Goal: Manage account settings

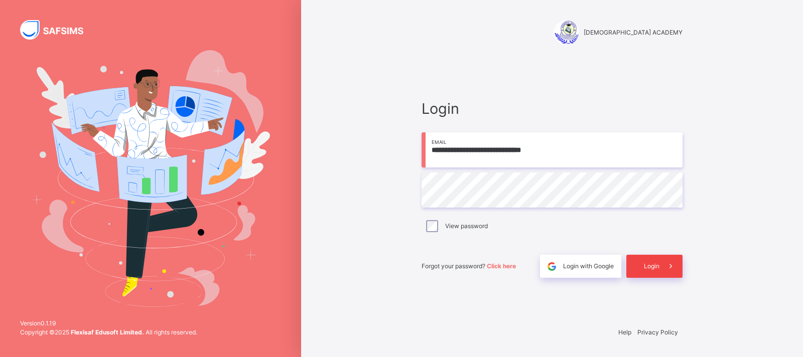
click at [659, 266] on span at bounding box center [670, 266] width 23 height 23
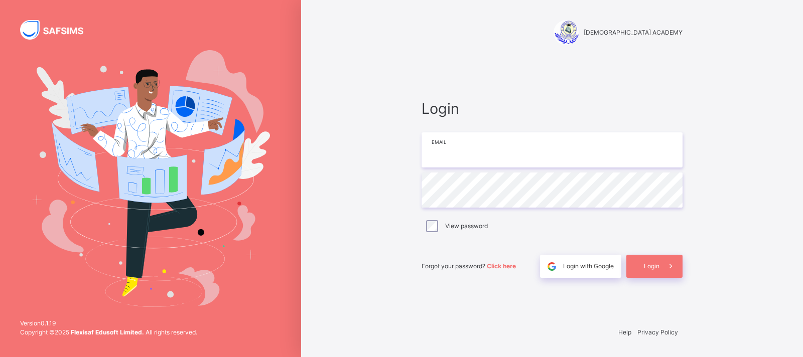
type input "**********"
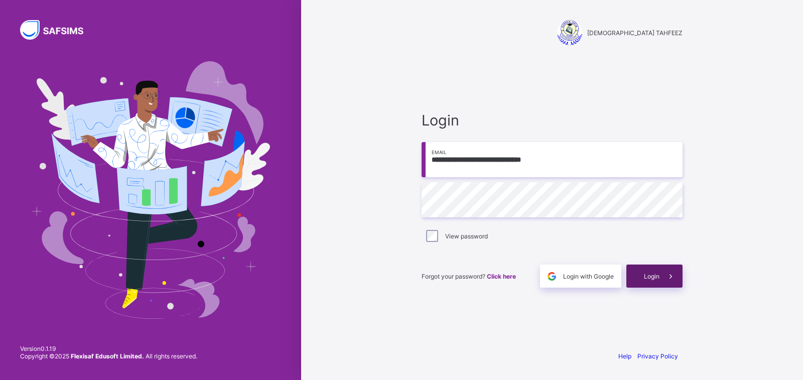
click at [658, 277] on span "Login" at bounding box center [652, 276] width 16 height 8
